Goal: Information Seeking & Learning: Learn about a topic

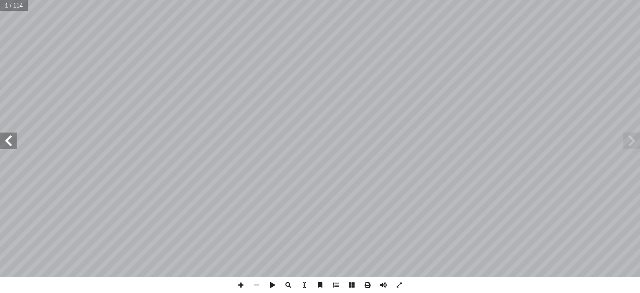
click at [630, 143] on span at bounding box center [631, 140] width 17 height 17
click at [10, 141] on span at bounding box center [8, 140] width 17 height 17
click at [9, 141] on span at bounding box center [8, 140] width 17 height 17
click at [8, 141] on span at bounding box center [8, 140] width 17 height 17
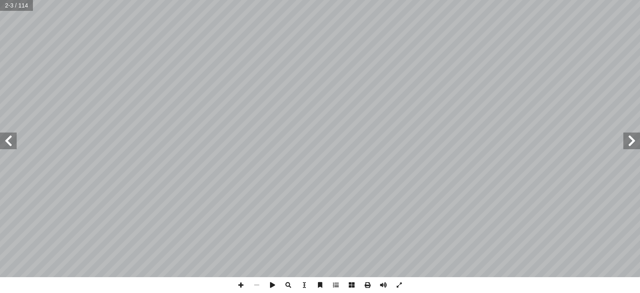
click at [8, 141] on span at bounding box center [8, 140] width 17 height 17
click at [9, 141] on span at bounding box center [8, 140] width 17 height 17
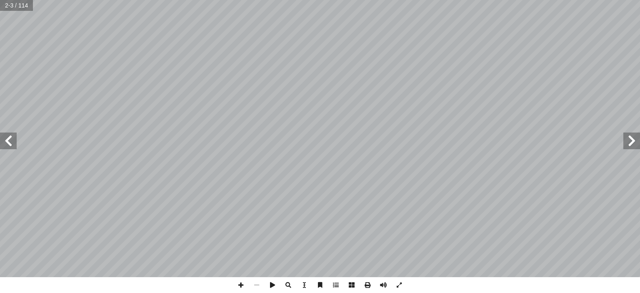
click at [10, 142] on span at bounding box center [8, 140] width 17 height 17
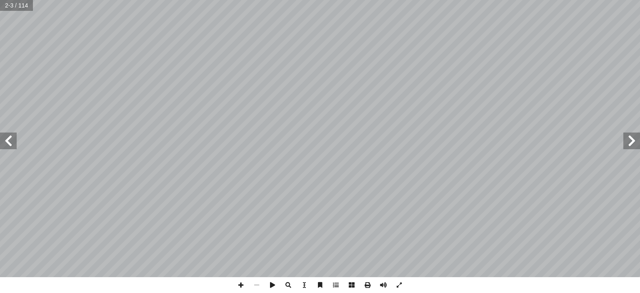
click at [10, 142] on span at bounding box center [8, 140] width 17 height 17
click at [10, 141] on span at bounding box center [8, 140] width 17 height 17
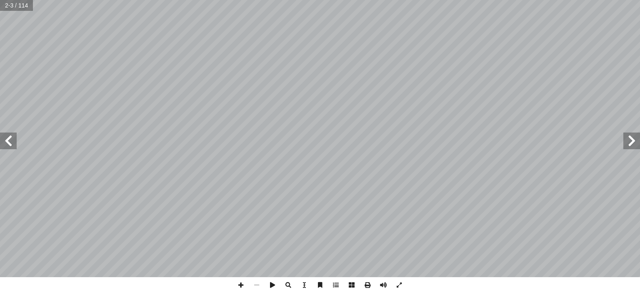
click at [10, 141] on span at bounding box center [8, 140] width 17 height 17
click at [630, 140] on span at bounding box center [631, 140] width 17 height 17
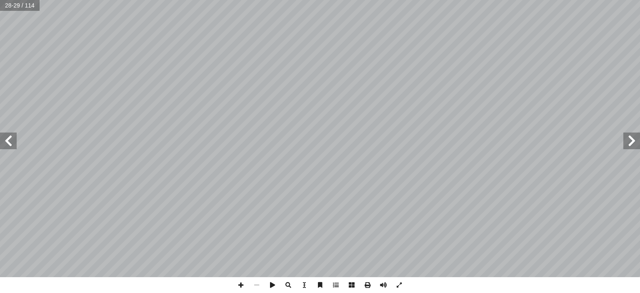
click at [630, 140] on span at bounding box center [631, 140] width 17 height 17
drag, startPoint x: 0, startPoint y: 0, endPoint x: 399, endPoint y: 335, distance: 520.8
click at [399, 285] on span at bounding box center [399, 285] width 16 height 16
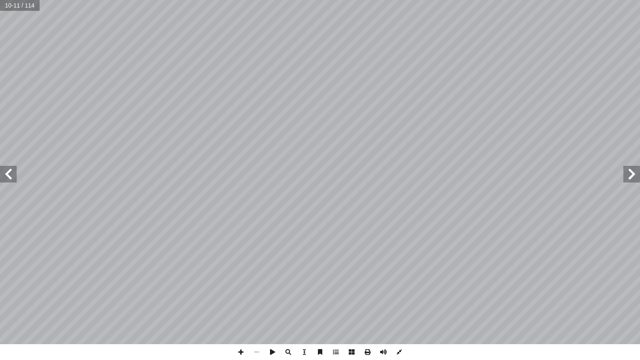
click at [398, 292] on span at bounding box center [399, 352] width 16 height 16
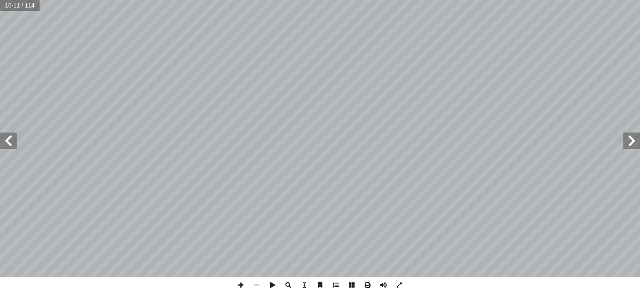
click at [399, 285] on span at bounding box center [399, 285] width 16 height 16
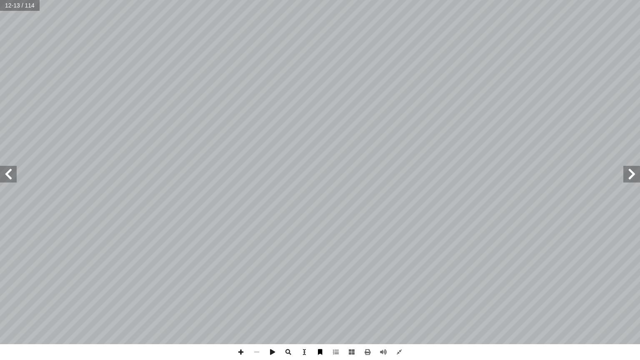
drag, startPoint x: 388, startPoint y: 360, endPoint x: 316, endPoint y: 360, distance: 72.5
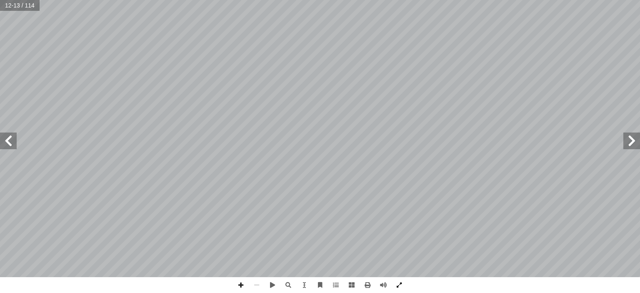
click at [397, 285] on span at bounding box center [399, 285] width 16 height 16
